Goal: Information Seeking & Learning: Learn about a topic

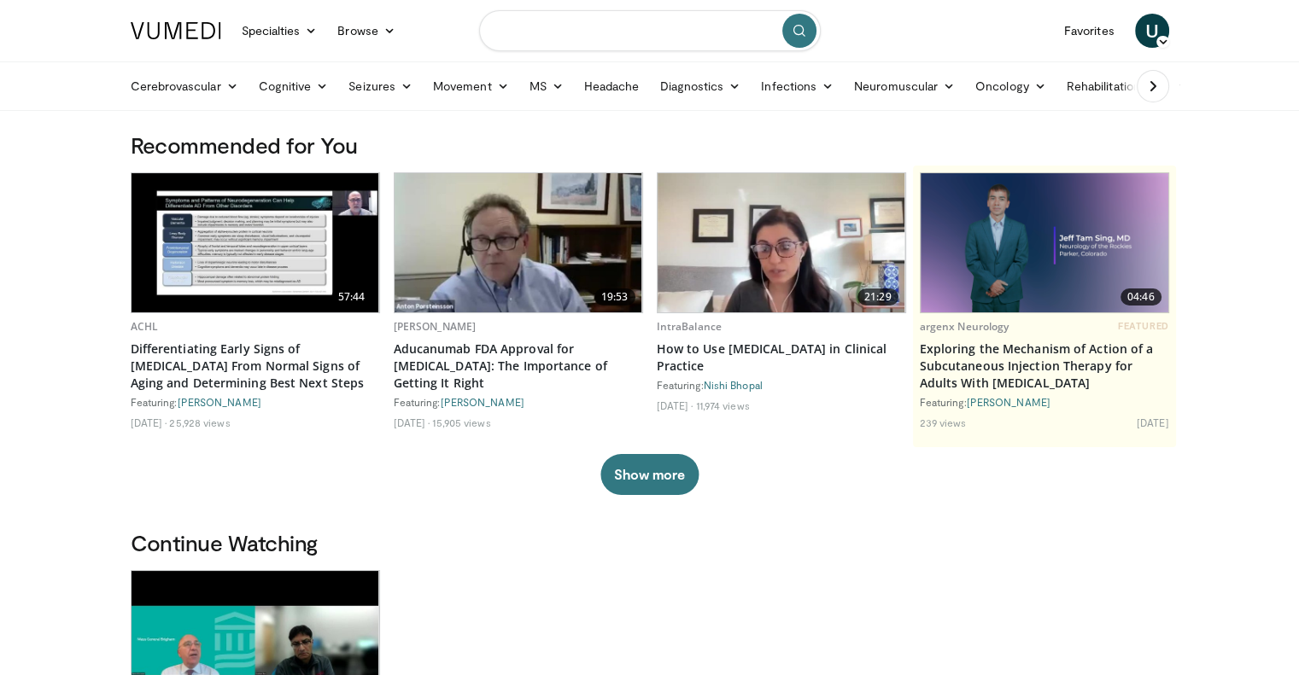
click at [548, 32] on input "Search topics, interventions" at bounding box center [650, 30] width 342 height 41
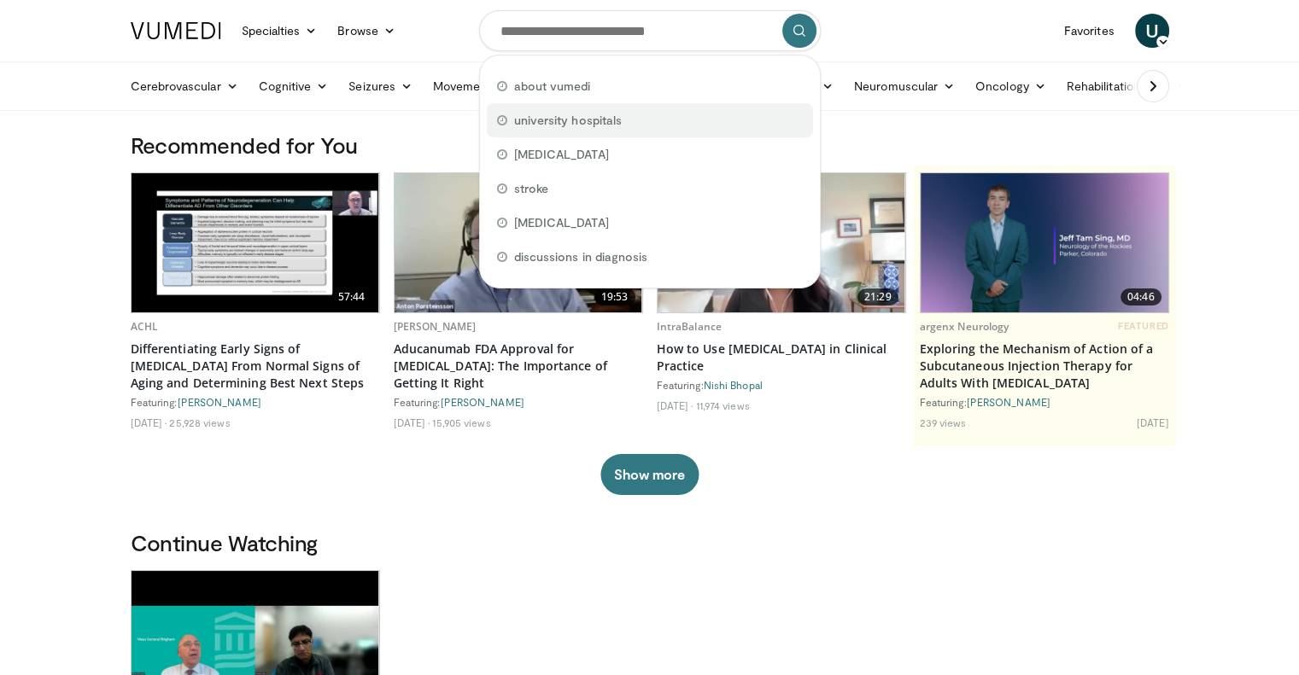
click at [564, 114] on span "university hospitals" at bounding box center [568, 120] width 108 height 17
type input "**********"
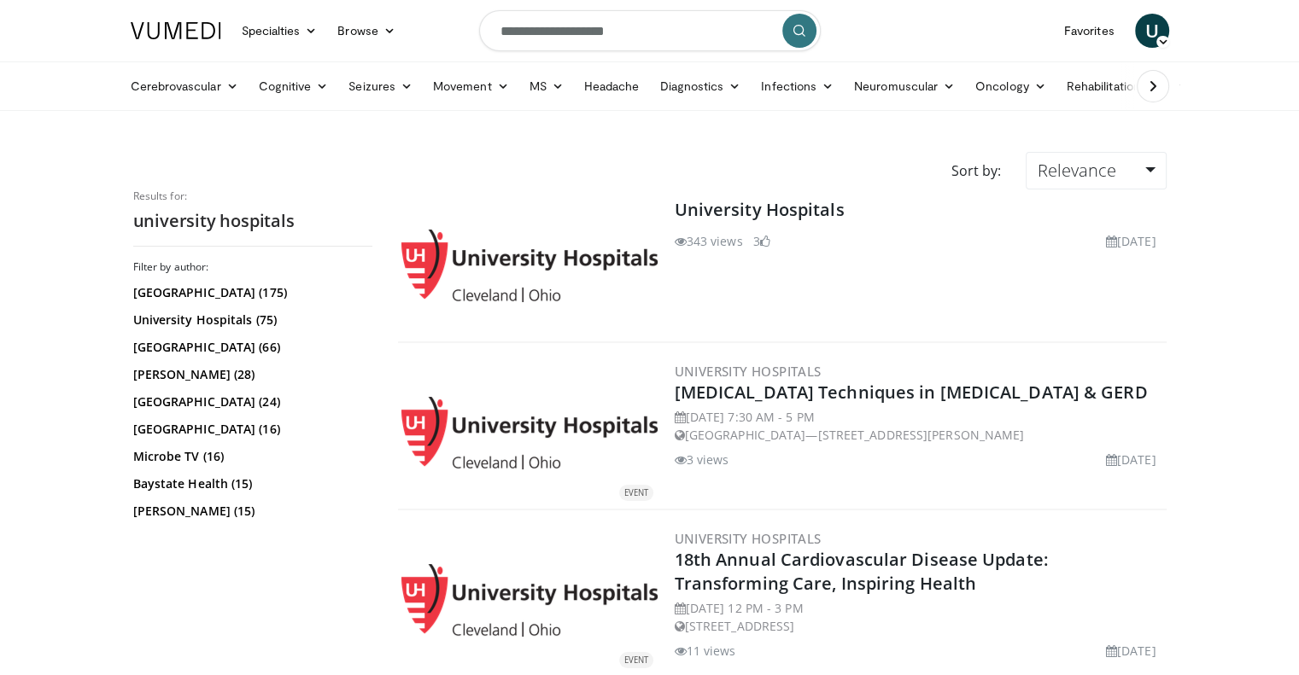
click at [520, 252] on img at bounding box center [529, 266] width 256 height 73
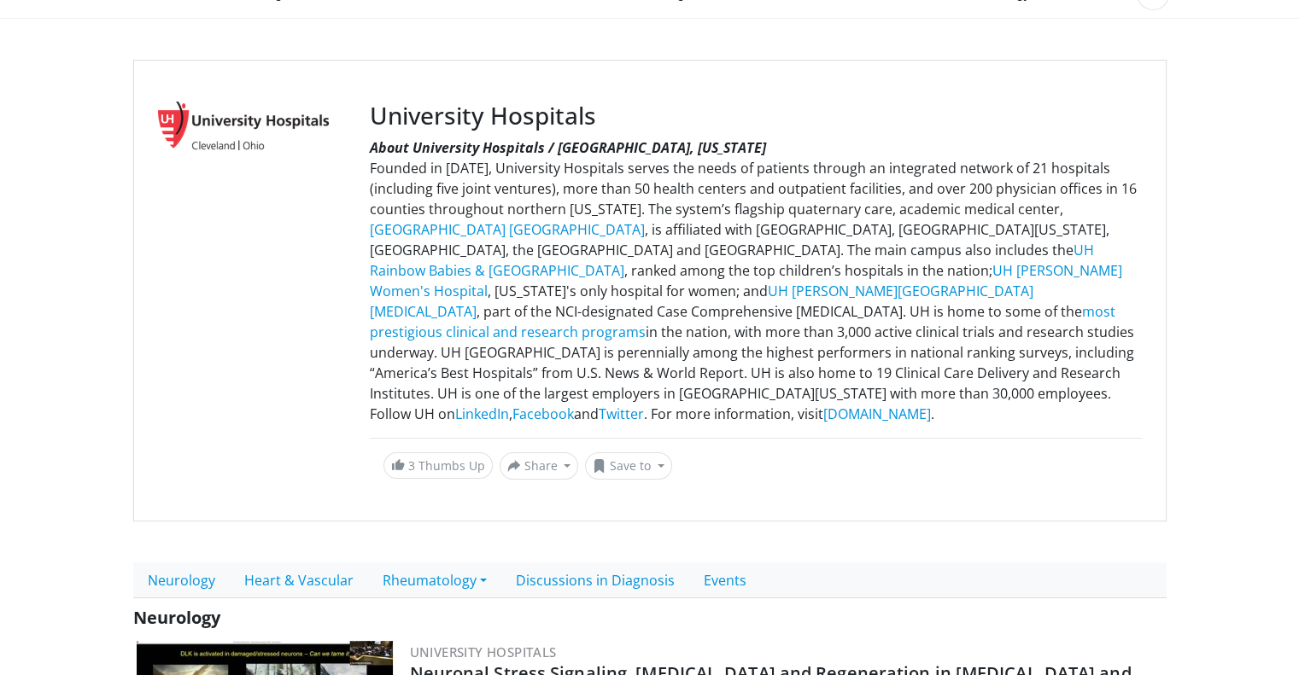
scroll to position [277, 0]
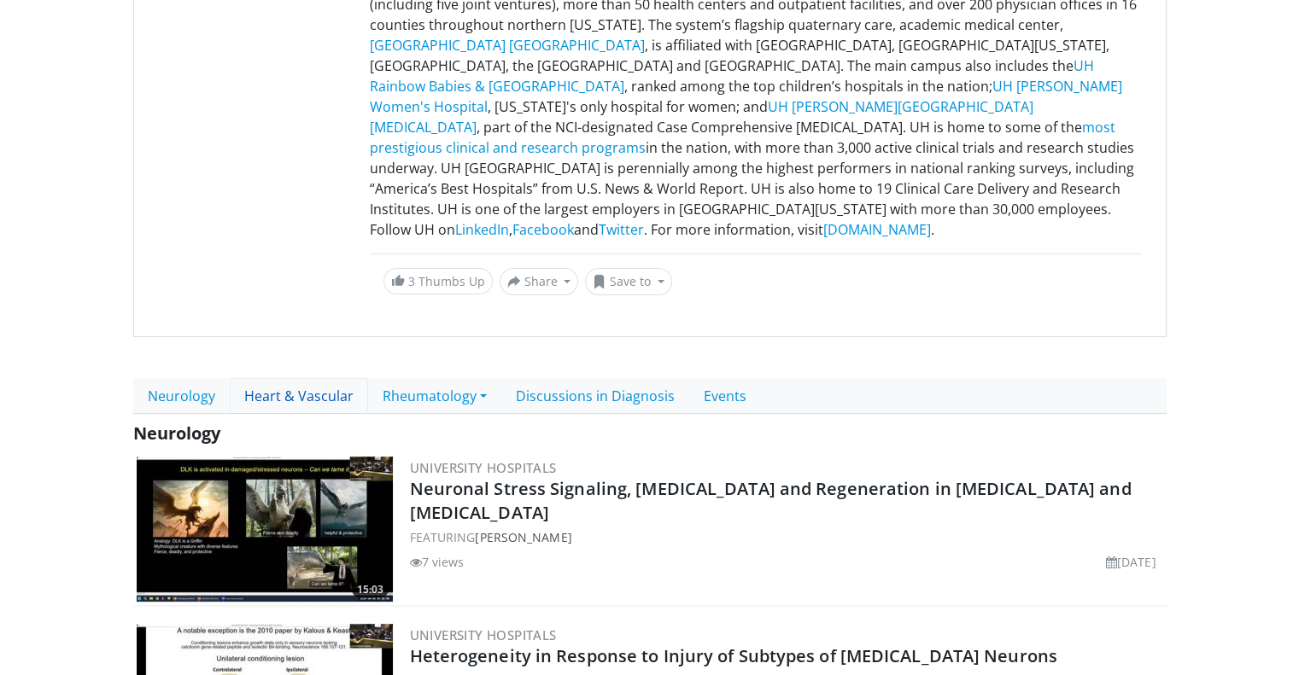
click at [329, 395] on link "Heart & Vascular" at bounding box center [299, 396] width 138 height 36
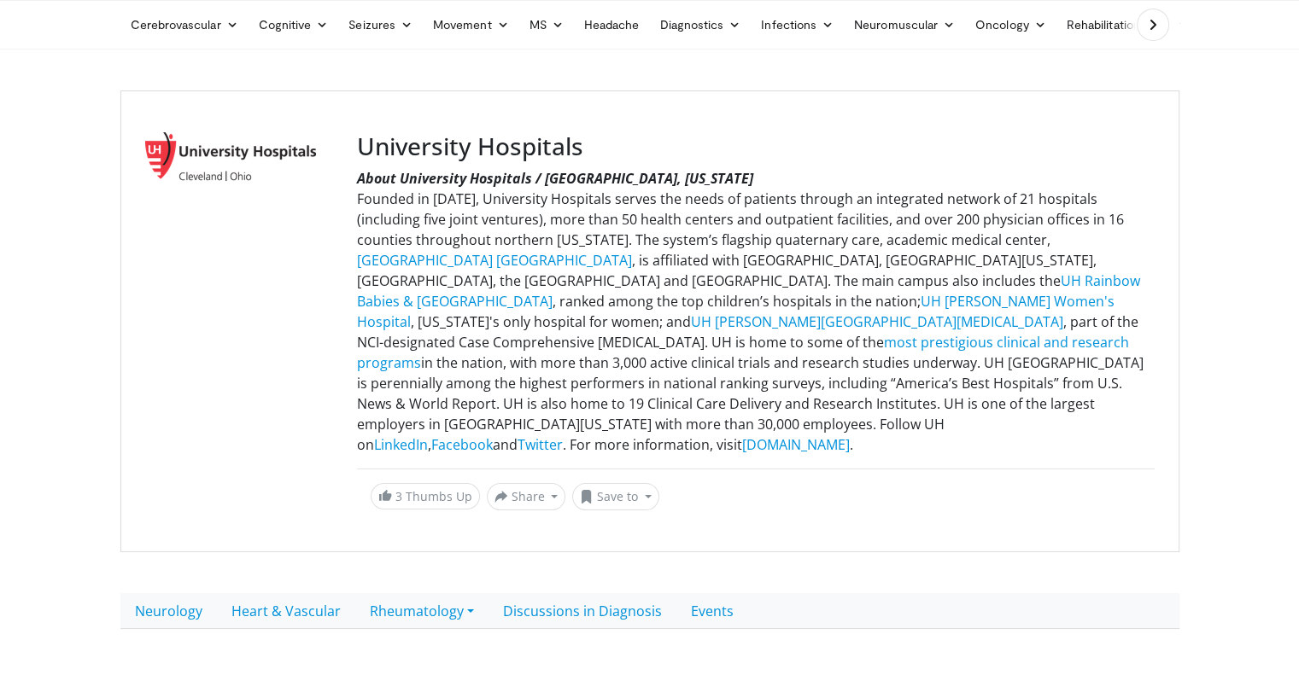
scroll to position [60, 0]
click at [704, 605] on link "Events" at bounding box center [712, 613] width 72 height 36
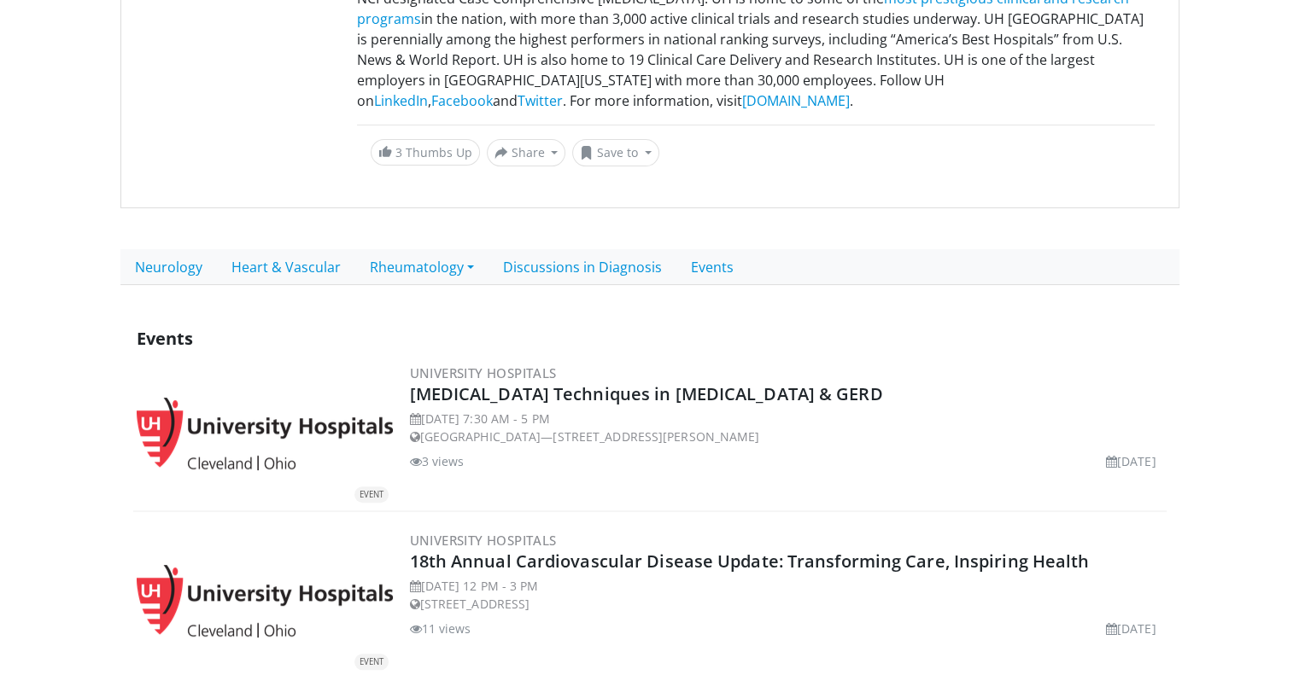
scroll to position [427, 0]
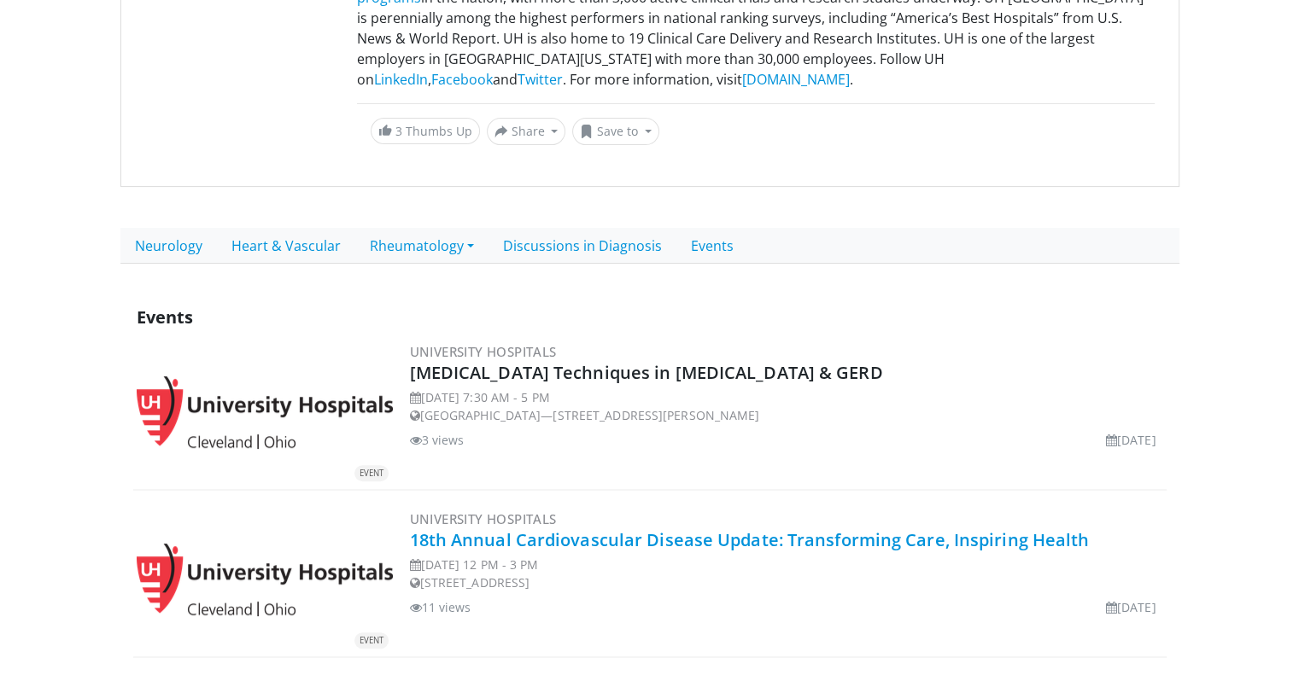
click at [494, 535] on link "18th Annual Cardiovascular Disease Update: Transforming Care, Inspiring Health" at bounding box center [750, 540] width 680 height 23
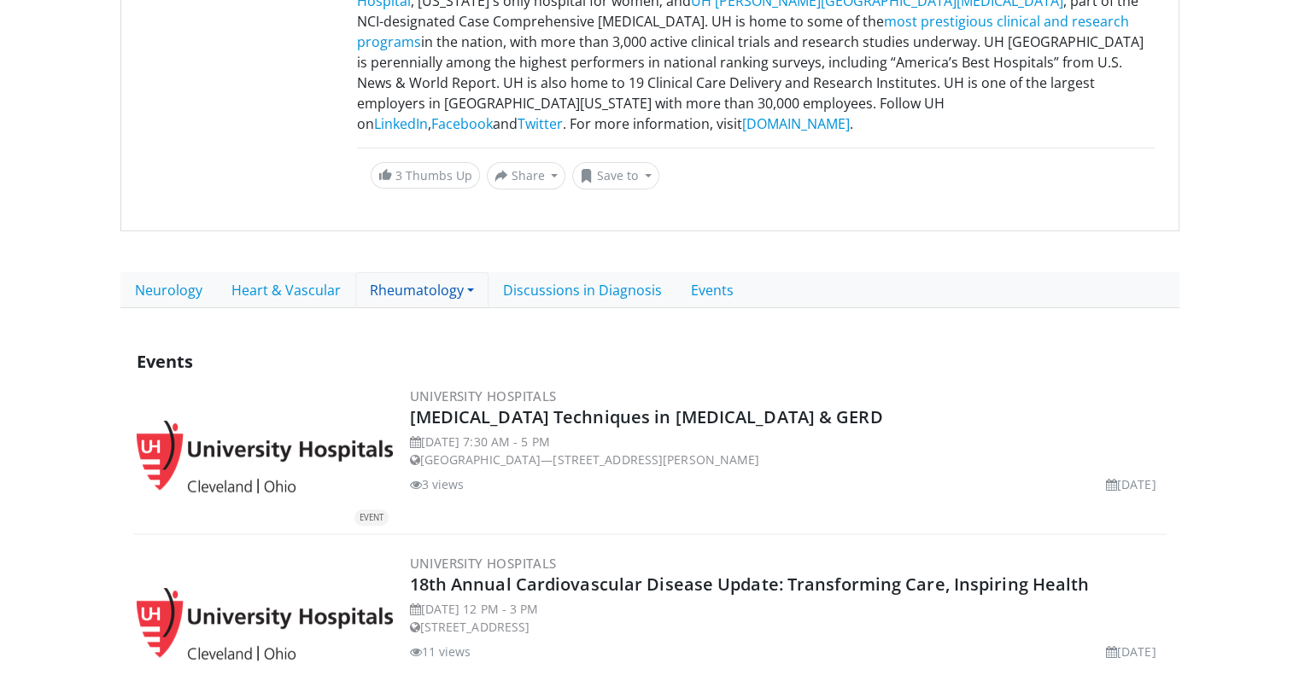
scroll to position [362, 0]
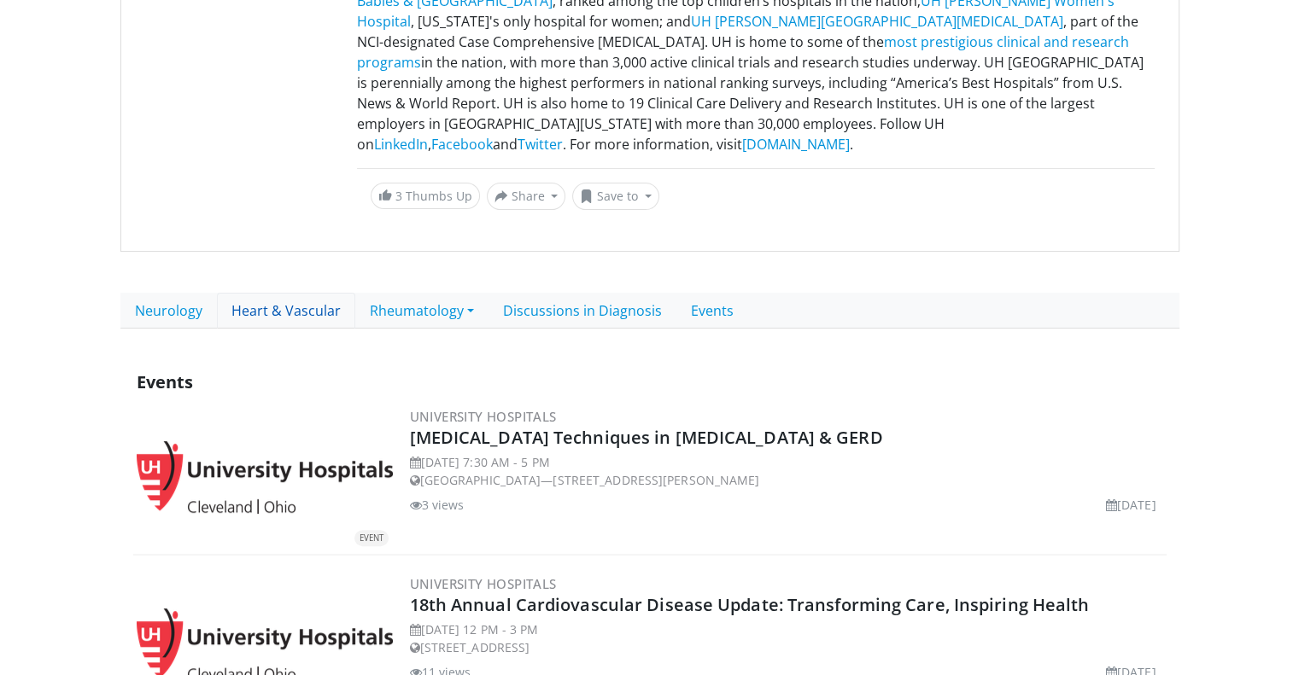
click at [253, 311] on link "Heart & Vascular" at bounding box center [286, 311] width 138 height 36
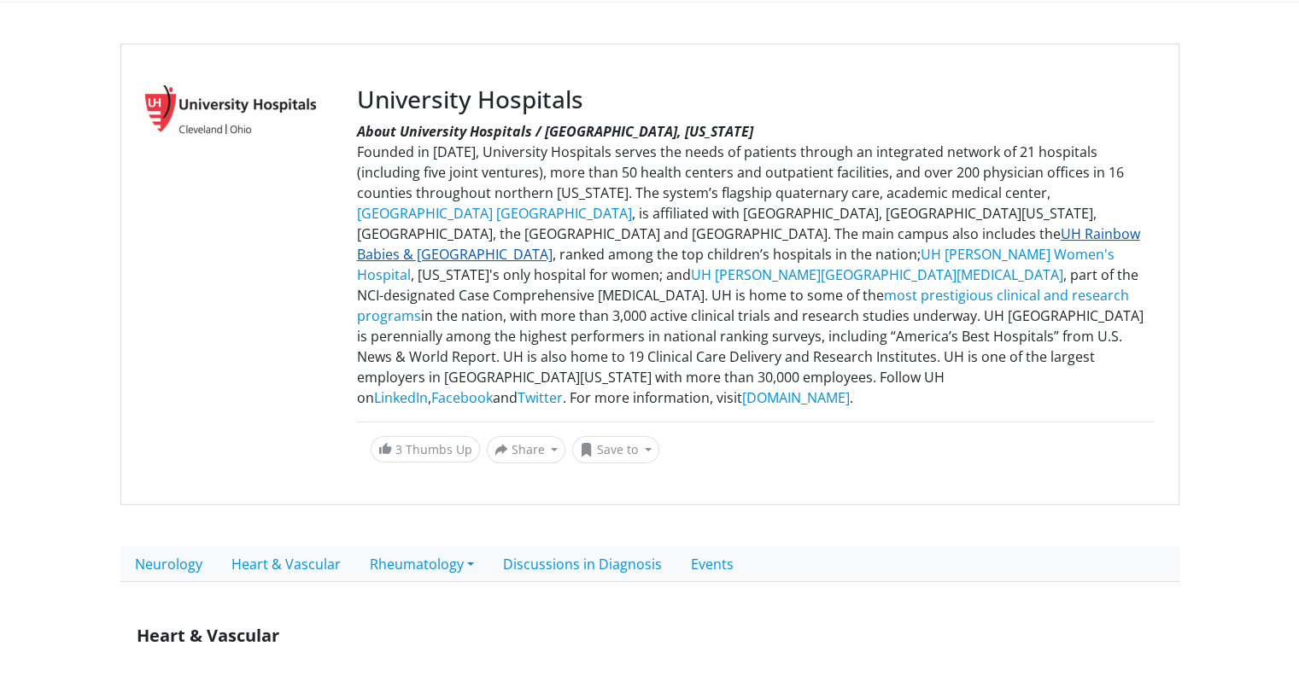
scroll to position [128, 0]
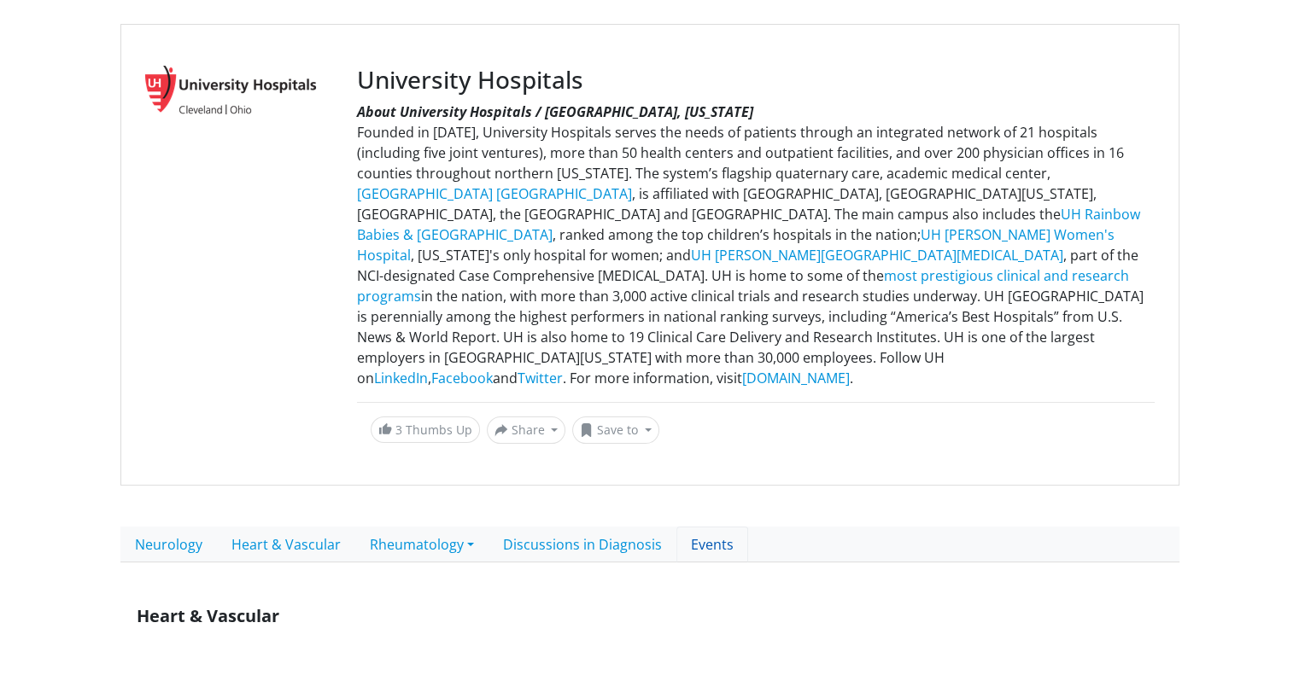
click at [706, 543] on link "Events" at bounding box center [712, 545] width 72 height 36
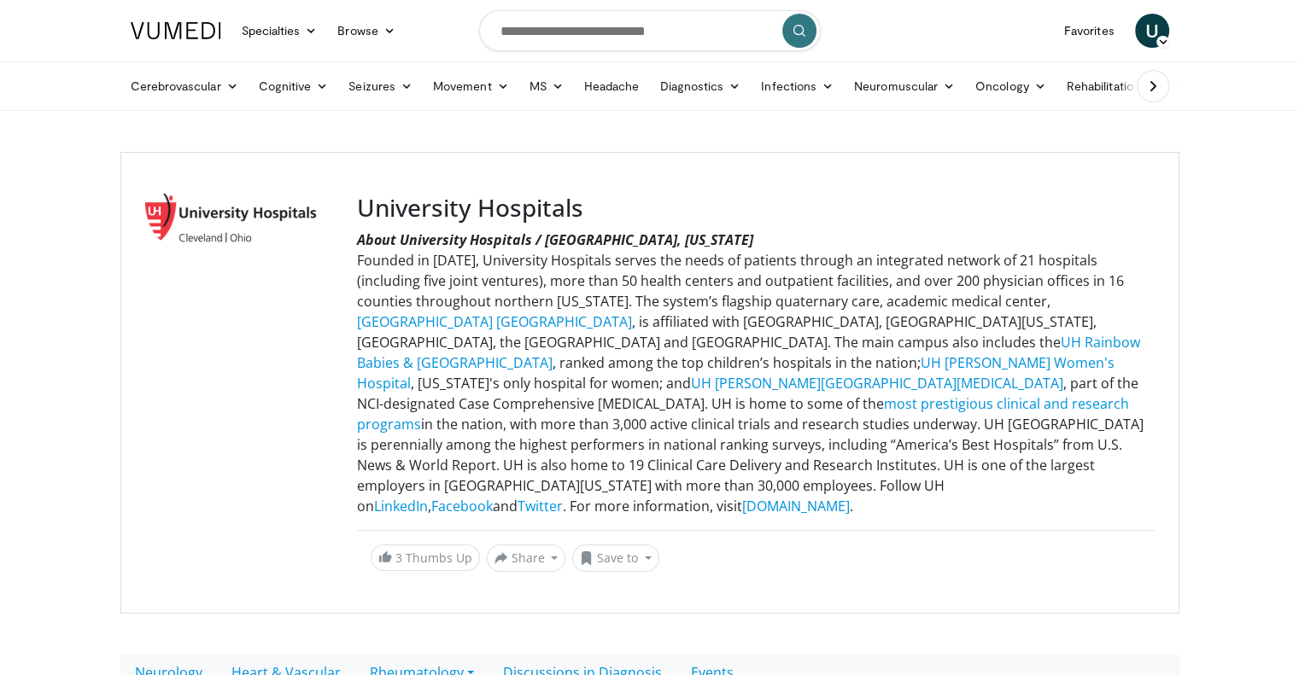
scroll to position [20, 0]
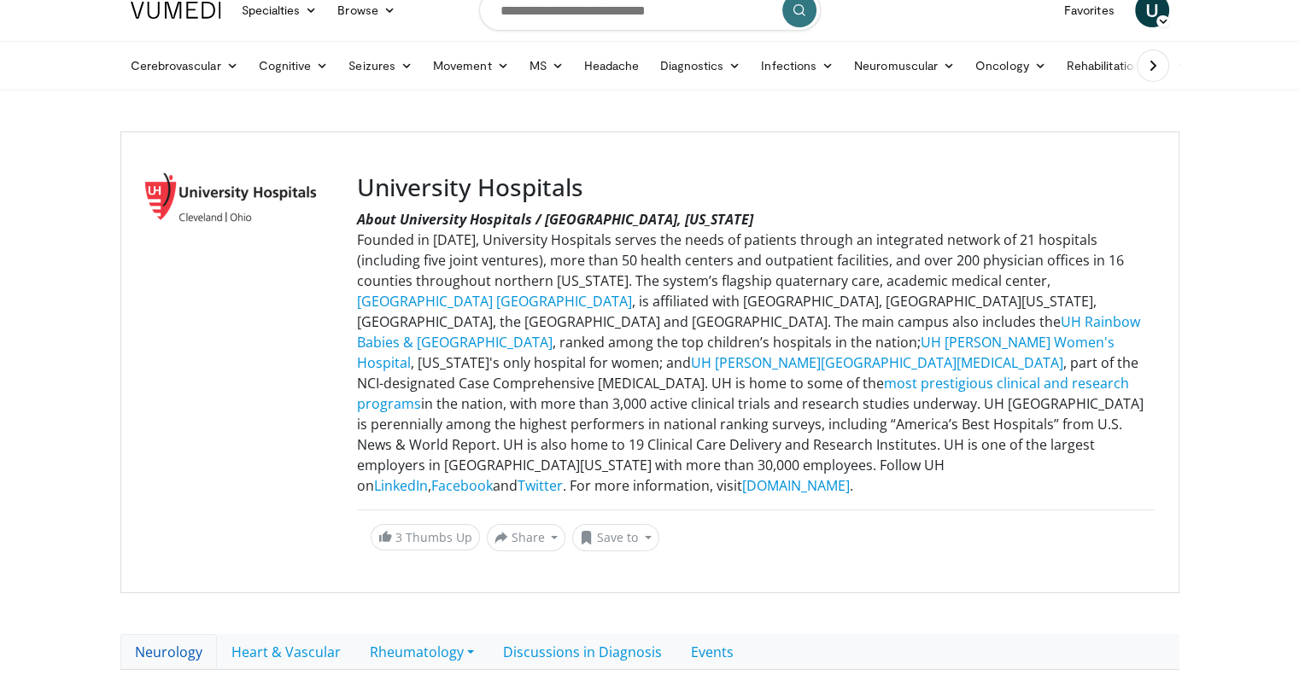
click at [184, 646] on link "Neurology" at bounding box center [168, 652] width 96 height 36
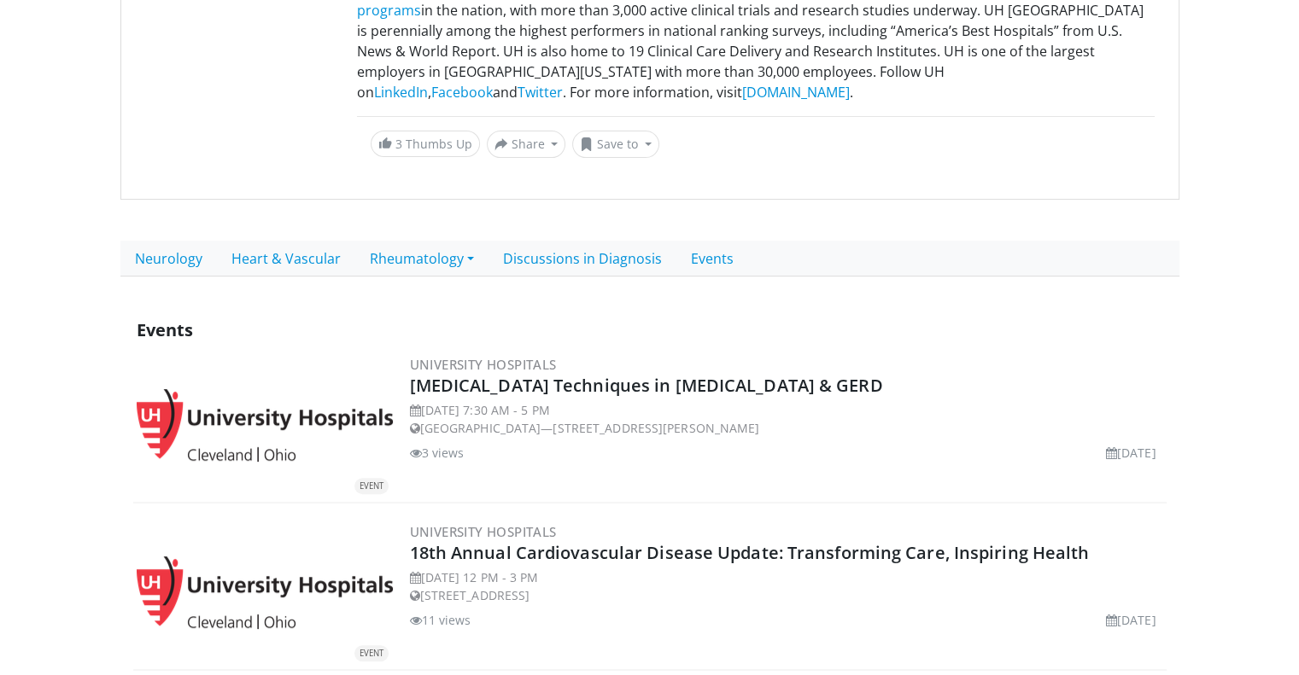
scroll to position [576, 0]
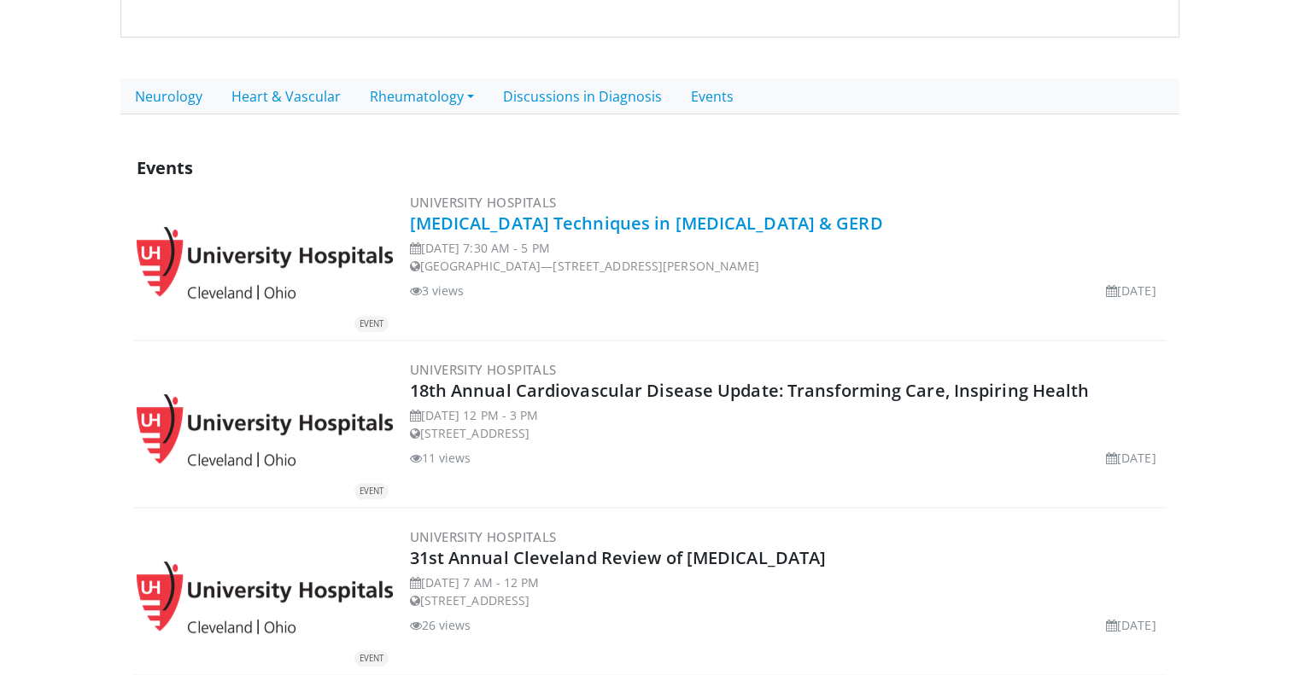
click at [536, 223] on link "[MEDICAL_DATA] Techniques in [MEDICAL_DATA] & GERD" at bounding box center [646, 223] width 473 height 23
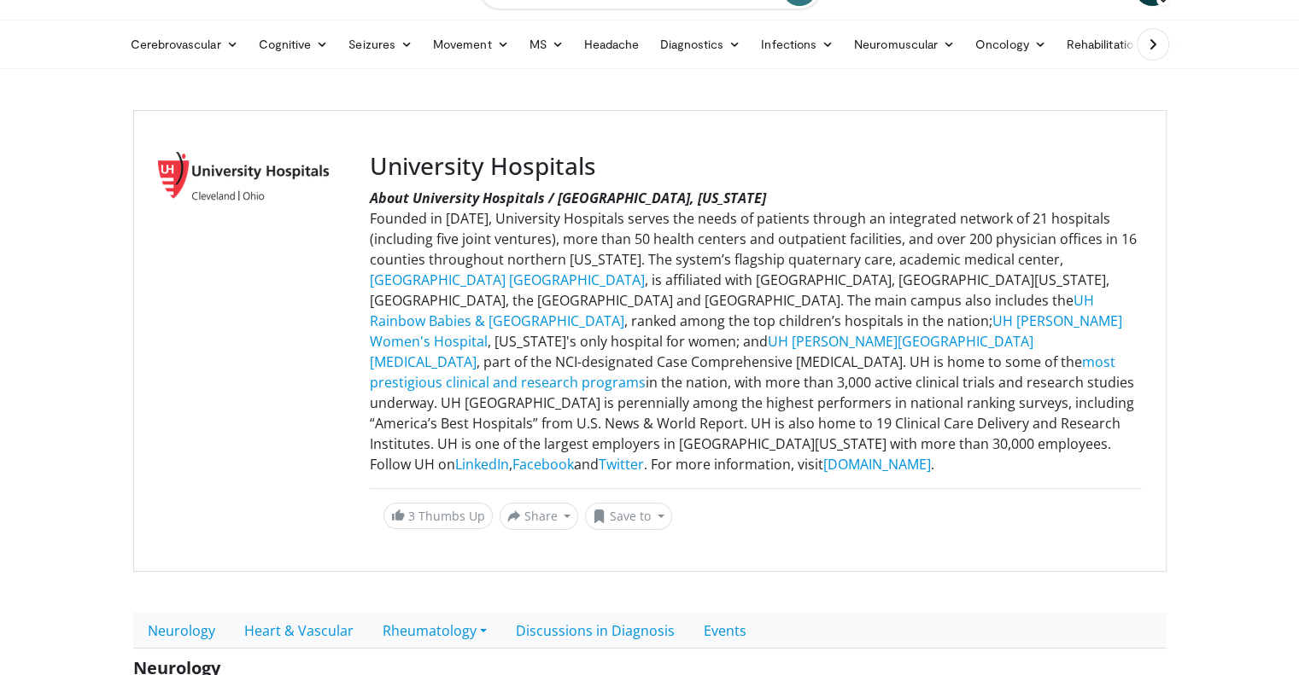
scroll to position [43, 0]
